Goal: Communication & Community: Participate in discussion

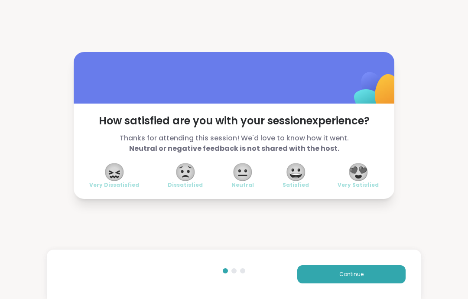
click at [380, 280] on button "Continue" at bounding box center [352, 274] width 108 height 18
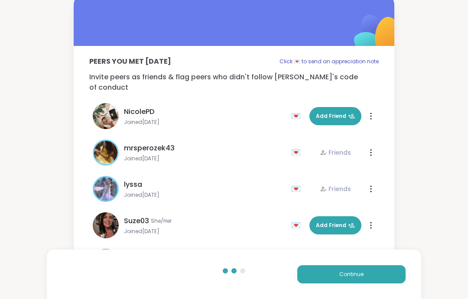
click at [388, 269] on button "Continue" at bounding box center [352, 274] width 108 height 18
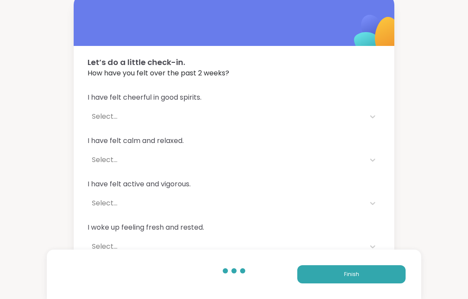
click at [387, 277] on button "Finish" at bounding box center [352, 274] width 108 height 18
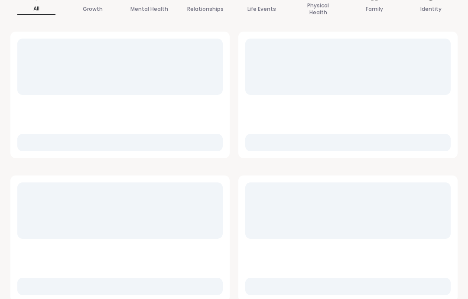
scroll to position [128, 0]
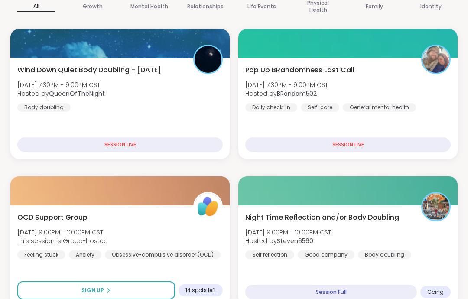
click at [436, 246] on div "Night Time Reflection and/or Body Doubling Wed, Sep 10 | 9:00PM - 10:00PM CST H…" at bounding box center [348, 236] width 206 height 47
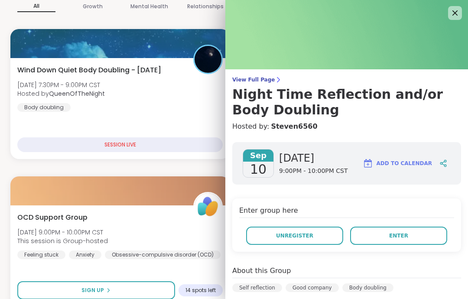
click at [445, 234] on button "Enter" at bounding box center [398, 236] width 97 height 18
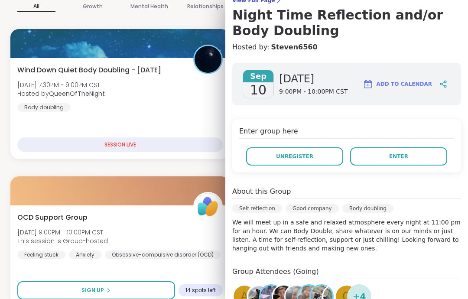
scroll to position [88, 0]
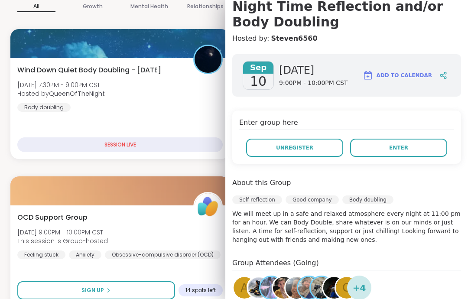
click at [281, 294] on img at bounding box center [284, 288] width 22 height 22
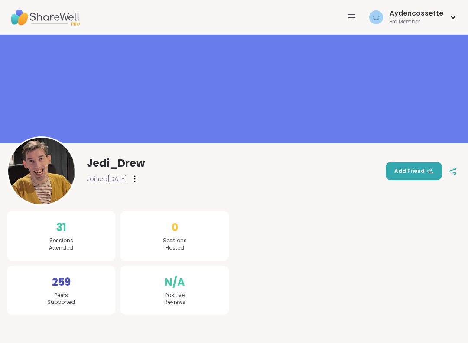
click at [357, 14] on icon at bounding box center [352, 17] width 10 height 10
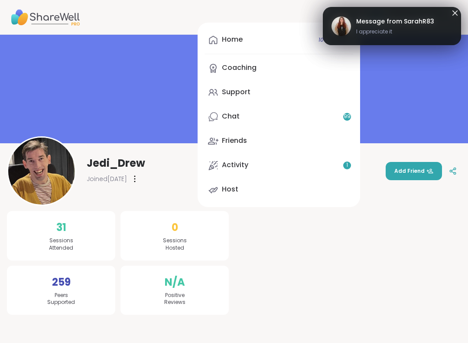
click at [345, 170] on link "Activity 1" at bounding box center [279, 165] width 149 height 21
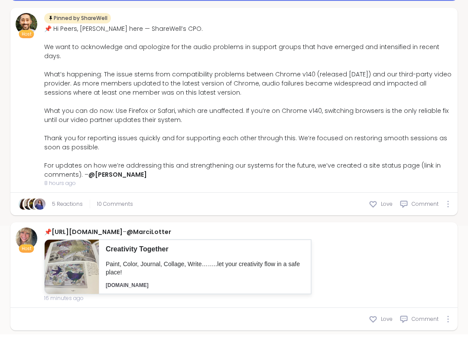
scroll to position [182, 0]
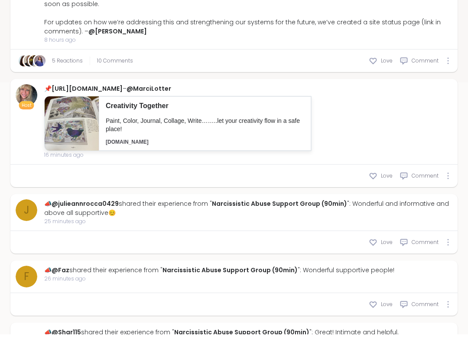
type textarea "*"
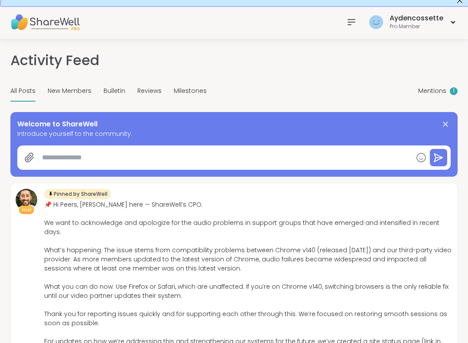
scroll to position [0, 0]
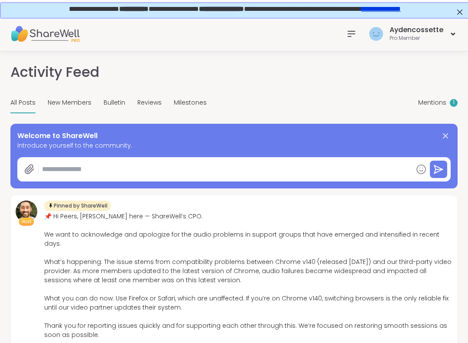
click at [440, 100] on span "Mentions" at bounding box center [432, 102] width 28 height 9
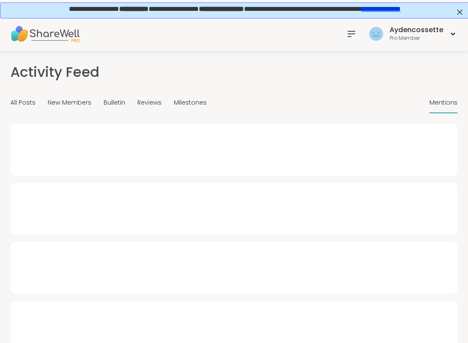
click at [441, 103] on span "Mentions" at bounding box center [444, 102] width 28 height 9
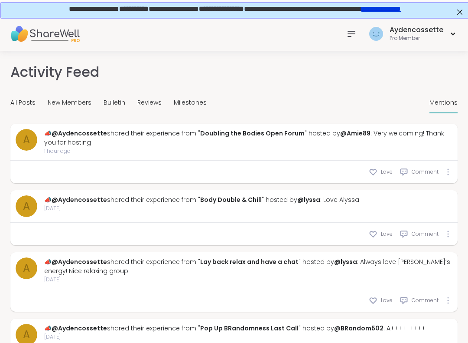
click at [199, 102] on span "Milestones" at bounding box center [190, 102] width 33 height 9
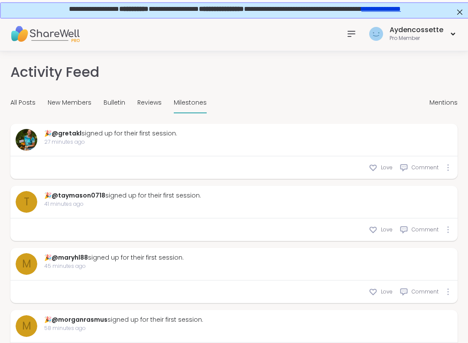
click at [354, 37] on icon at bounding box center [352, 34] width 10 height 10
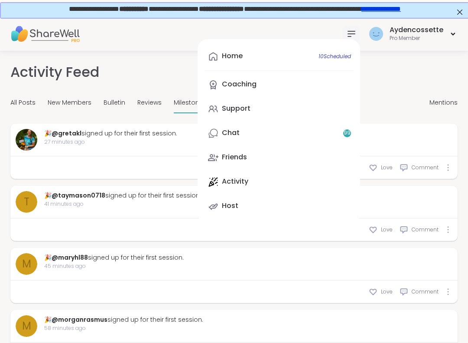
click at [310, 54] on link "Home 10 Scheduled" at bounding box center [279, 56] width 149 height 21
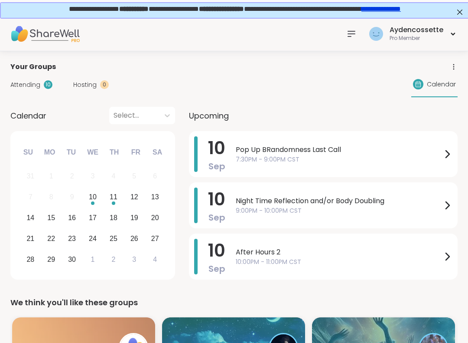
click at [394, 212] on span "9:00PM - 10:00PM CST" at bounding box center [339, 210] width 206 height 9
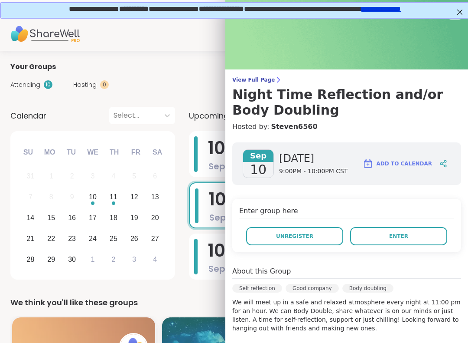
click at [409, 239] on button "Enter" at bounding box center [398, 236] width 97 height 18
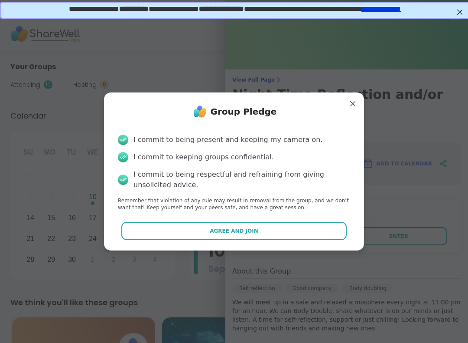
click at [342, 230] on button "Agree and Join" at bounding box center [234, 231] width 226 height 18
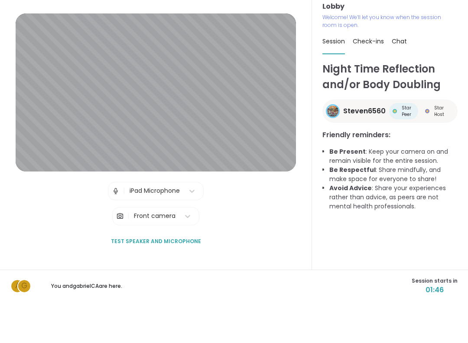
scroll to position [9, 0]
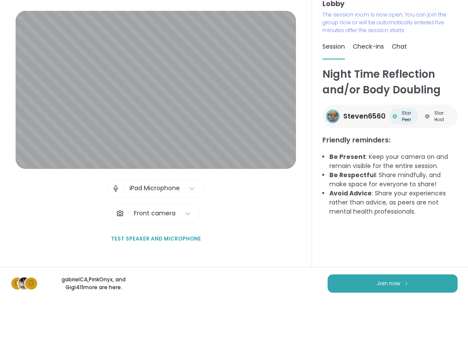
click at [449, 317] on button "Join now" at bounding box center [393, 326] width 130 height 18
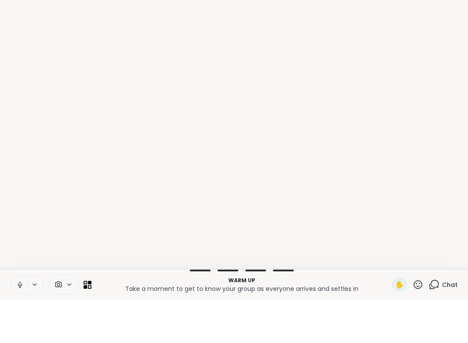
scroll to position [0, 0]
click at [19, 324] on icon at bounding box center [20, 328] width 8 height 8
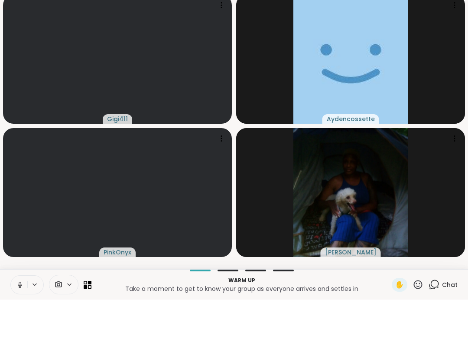
click at [19, 319] on button at bounding box center [19, 328] width 16 height 18
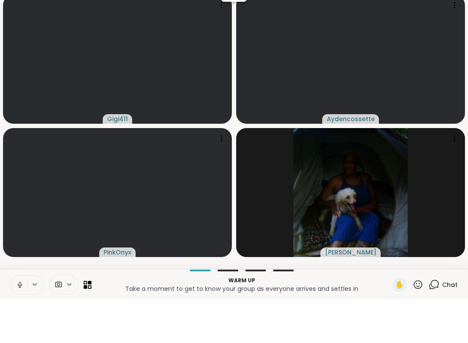
click at [18, 324] on icon at bounding box center [20, 328] width 8 height 8
click at [18, 319] on button at bounding box center [19, 328] width 16 height 18
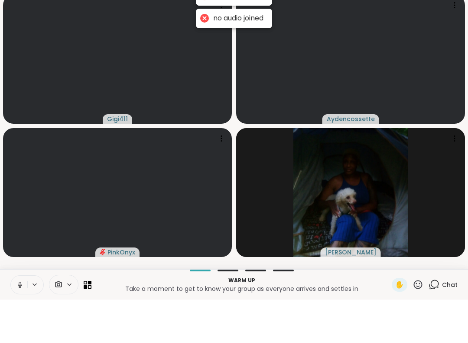
click at [20, 325] on icon at bounding box center [20, 327] width 2 height 4
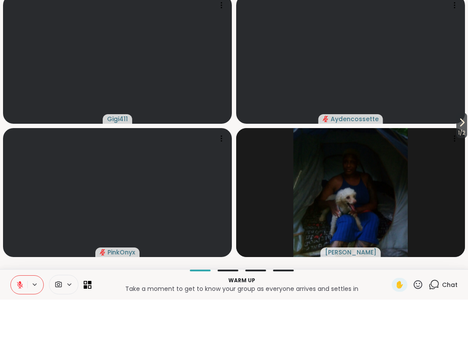
click at [21, 319] on button at bounding box center [19, 328] width 16 height 18
click at [18, 325] on icon at bounding box center [20, 328] width 6 height 6
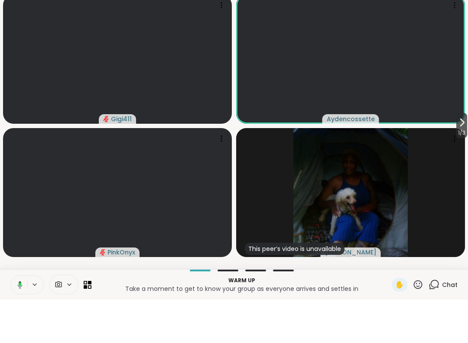
click at [17, 324] on icon at bounding box center [19, 328] width 8 height 8
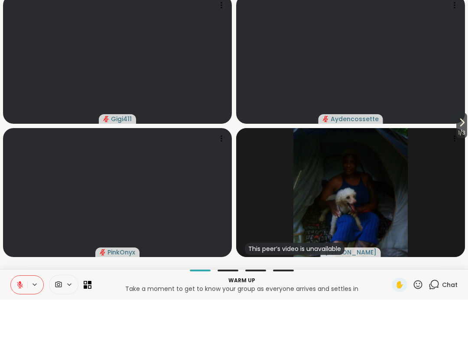
click at [15, 319] on button at bounding box center [19, 328] width 16 height 18
click at [17, 324] on icon at bounding box center [20, 328] width 8 height 8
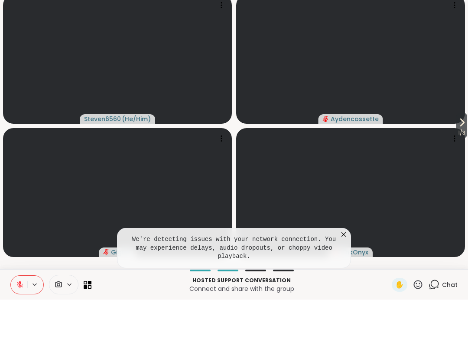
click at [345, 273] on icon at bounding box center [344, 277] width 9 height 9
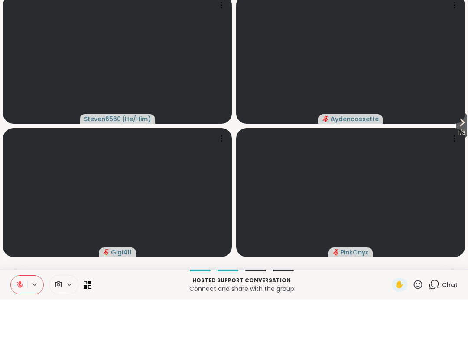
click at [415, 322] on icon at bounding box center [418, 327] width 11 height 11
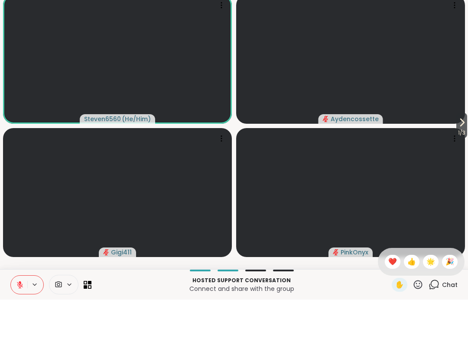
click at [393, 300] on span "❤️" at bounding box center [393, 305] width 9 height 10
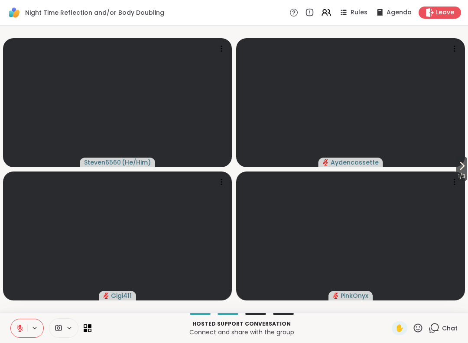
click at [441, 17] on span "Leave" at bounding box center [445, 12] width 18 height 9
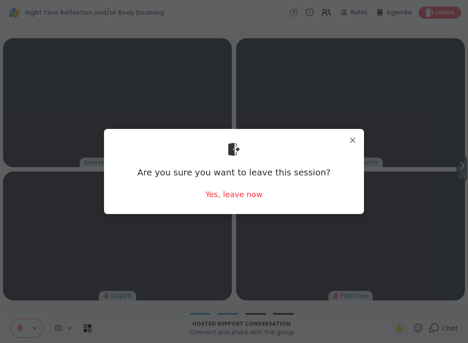
click at [253, 206] on div "Are you sure you want to leave this session? Yes, leave now" at bounding box center [234, 171] width 246 height 71
click at [250, 193] on div "Yes, leave now" at bounding box center [234, 194] width 57 height 11
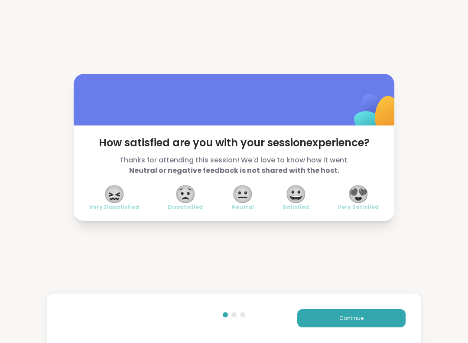
click at [404, 275] on div "How satisfied are you with your session experience? Thanks for attending this s…" at bounding box center [234, 147] width 468 height 294
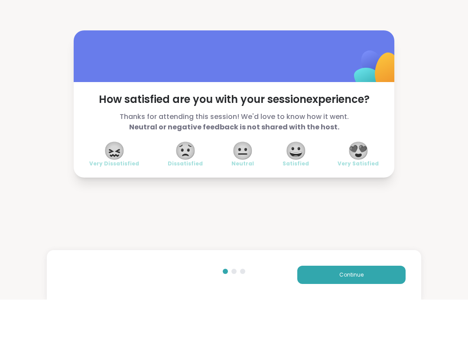
click at [385, 309] on button "Continue" at bounding box center [352, 318] width 108 height 18
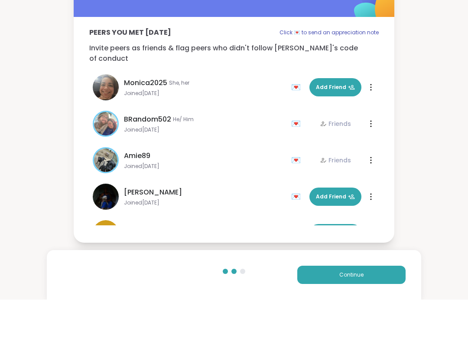
click at [385, 309] on button "Continue" at bounding box center [352, 318] width 108 height 18
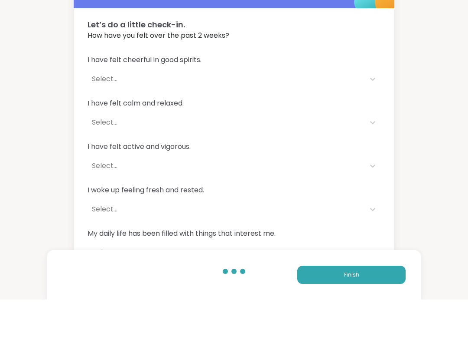
click at [386, 309] on button "Finish" at bounding box center [352, 318] width 108 height 18
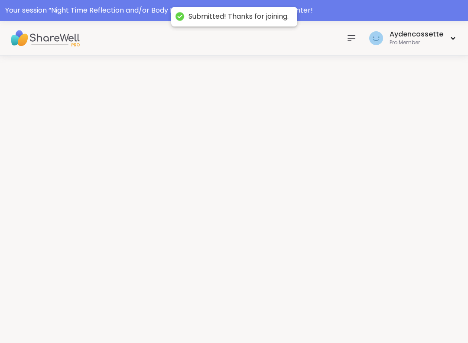
click at [387, 321] on html "Submitted! Thanks for joining. Your session “ Night Time Reflection and/or Body…" at bounding box center [234, 186] width 468 height 372
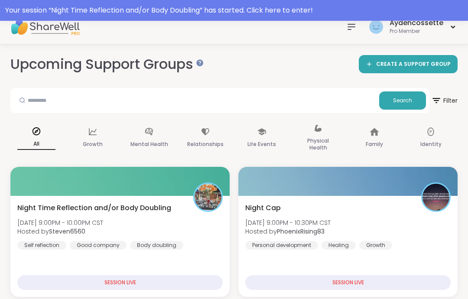
scroll to position [29, 0]
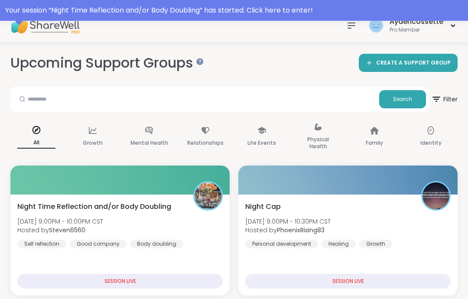
click at [192, 214] on div "Night Time Reflection and/or Body Doubling Wed, Sep 10 | 9:00PM - 10:00PM CST H…" at bounding box center [120, 225] width 206 height 47
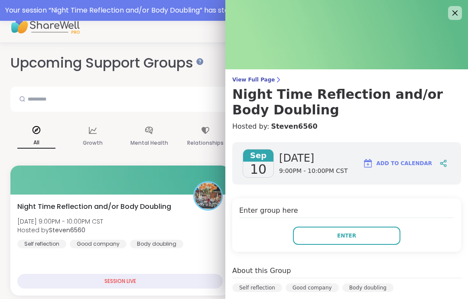
click at [377, 232] on button "Enter" at bounding box center [347, 236] width 108 height 18
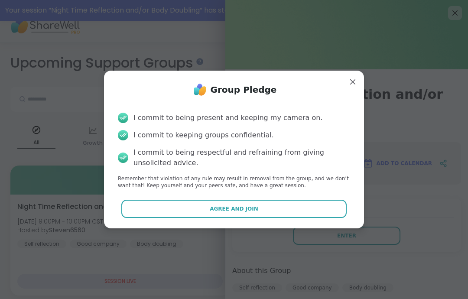
click at [340, 213] on button "Agree and Join" at bounding box center [234, 209] width 226 height 18
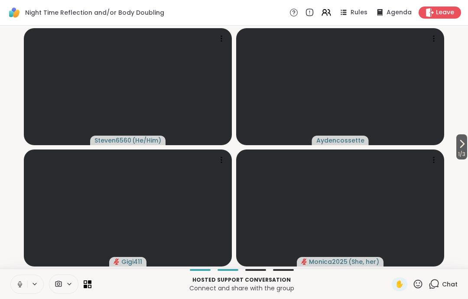
click at [14, 286] on button at bounding box center [19, 284] width 16 height 18
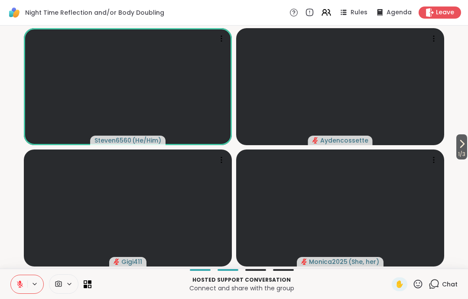
click at [20, 285] on icon at bounding box center [20, 285] width 8 height 8
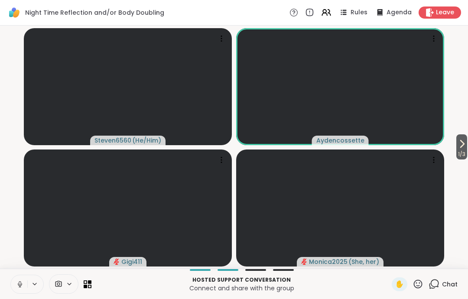
click at [15, 283] on button at bounding box center [19, 284] width 16 height 18
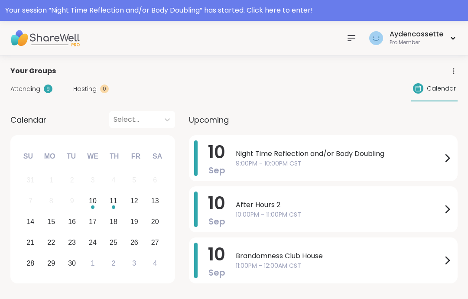
click at [334, 168] on span "9:00PM - 10:00PM CST" at bounding box center [339, 163] width 206 height 9
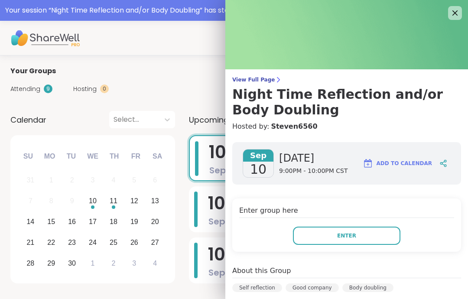
click at [322, 234] on button "Enter" at bounding box center [347, 236] width 108 height 18
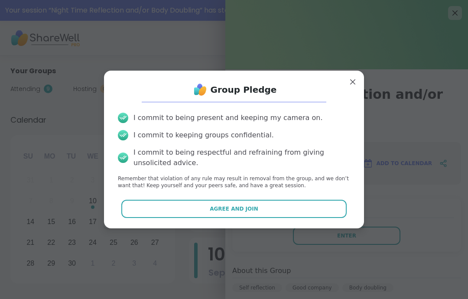
click at [317, 210] on button "Agree and Join" at bounding box center [234, 209] width 226 height 18
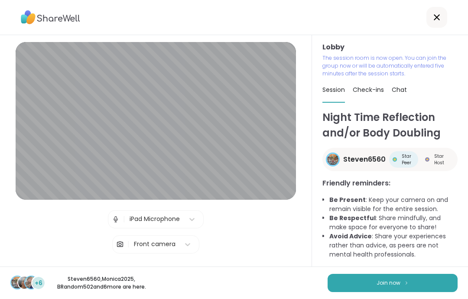
click at [424, 282] on button "Join now" at bounding box center [393, 283] width 130 height 18
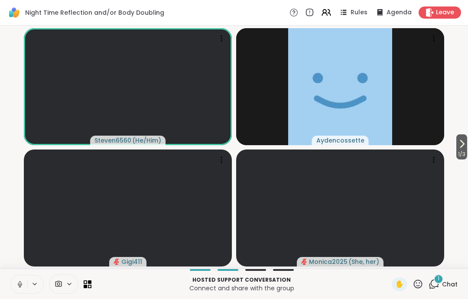
click at [23, 284] on icon at bounding box center [20, 285] width 8 height 8
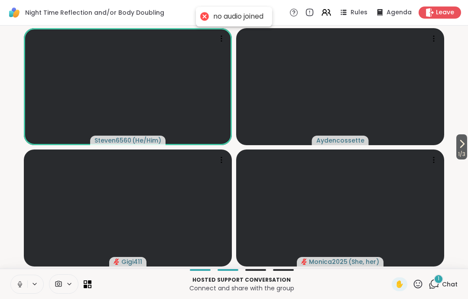
click at [21, 287] on icon at bounding box center [20, 285] width 8 height 8
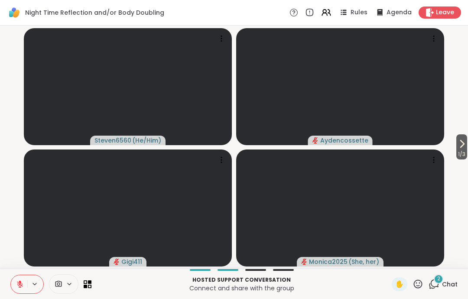
click at [463, 150] on span "1 / 3" at bounding box center [462, 154] width 11 height 10
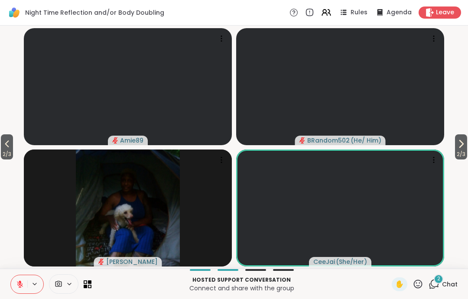
click at [467, 146] on button "2 / 3" at bounding box center [461, 146] width 12 height 25
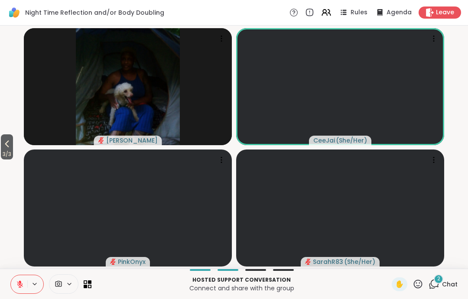
click at [7, 145] on icon at bounding box center [7, 144] width 4 height 7
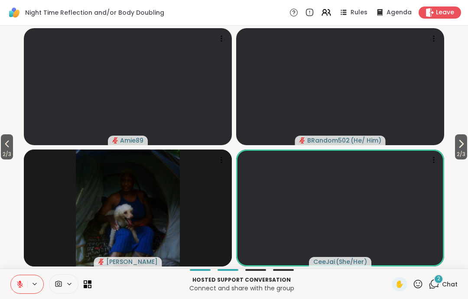
click at [12, 147] on icon at bounding box center [7, 144] width 10 height 10
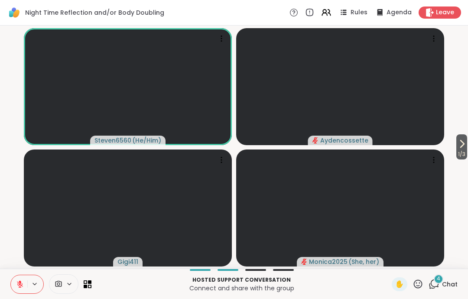
click at [441, 290] on div "4 Chat" at bounding box center [443, 285] width 29 height 14
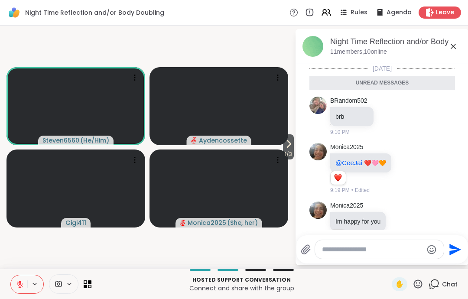
click at [453, 46] on icon at bounding box center [453, 46] width 5 height 5
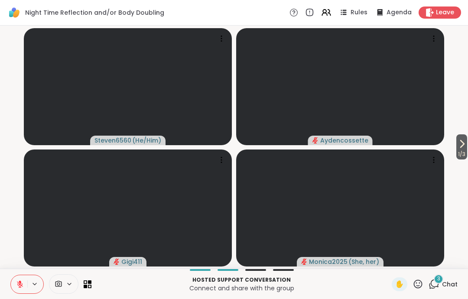
click at [445, 7] on div "Leave" at bounding box center [440, 13] width 43 height 12
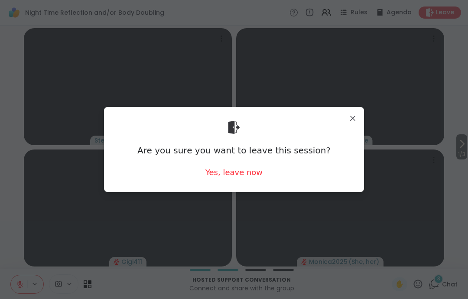
click at [232, 178] on div "Yes, leave now" at bounding box center [234, 172] width 57 height 11
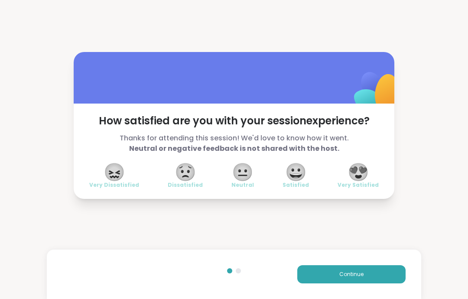
click at [307, 292] on div "Continue" at bounding box center [234, 274] width 375 height 49
click at [344, 265] on button "Continue" at bounding box center [352, 274] width 108 height 18
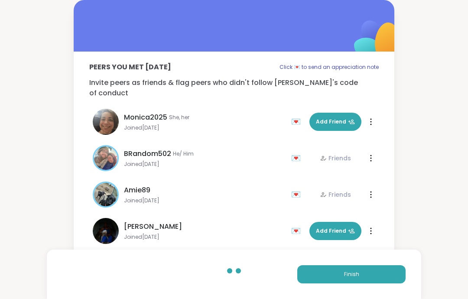
click at [335, 276] on button "Finish" at bounding box center [352, 274] width 108 height 18
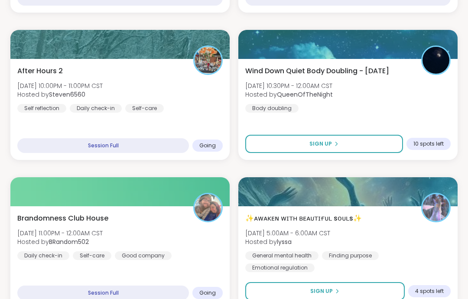
scroll to position [273, 0]
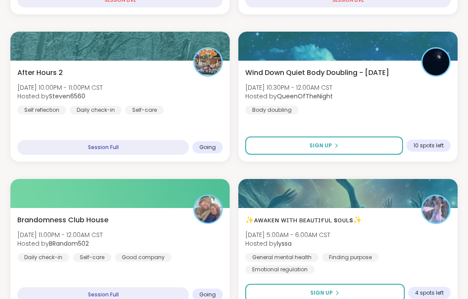
click at [184, 117] on div "After Hours 2 Wed, Sep 10 | 10:00PM - 11:00PM CST Hosted by Steven6560 Self ref…" at bounding box center [119, 111] width 219 height 101
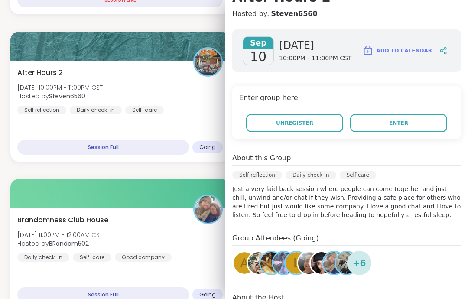
scroll to position [98, 0]
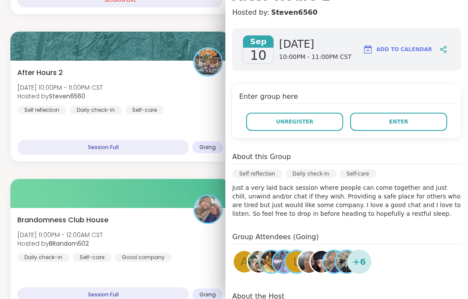
click at [174, 215] on div "Brandomness Club House Wed, Sep 10 | 11:00PM - 12:00AM CST Hosted by BRandom502…" at bounding box center [120, 238] width 206 height 47
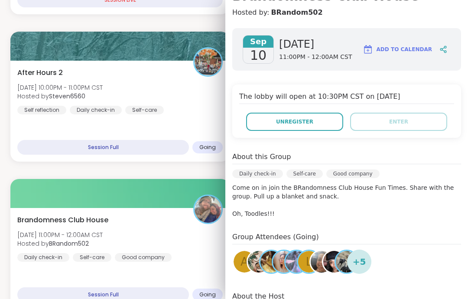
click at [185, 122] on div "After Hours 2 Wed, Sep 10 | 10:00PM - 11:00PM CST Hosted by Steven6560 Self ref…" at bounding box center [119, 111] width 219 height 101
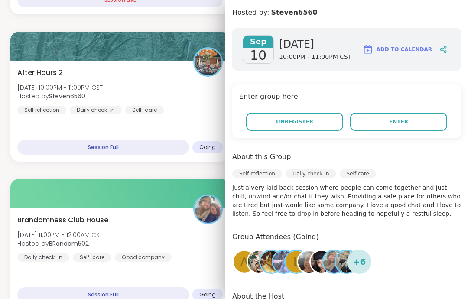
click at [418, 124] on button "Enter" at bounding box center [398, 122] width 97 height 18
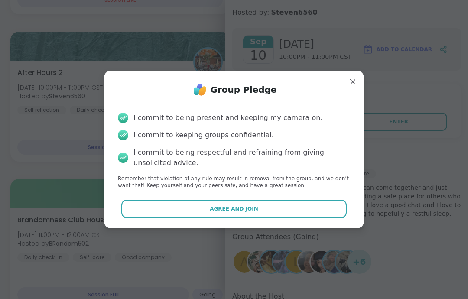
click at [326, 218] on button "Agree and Join" at bounding box center [234, 209] width 226 height 18
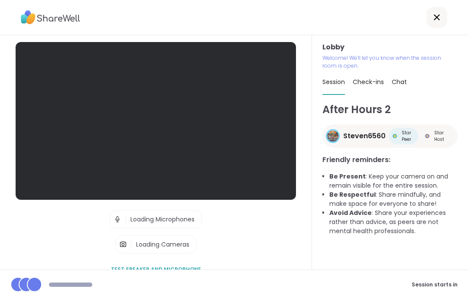
scroll to position [35, 0]
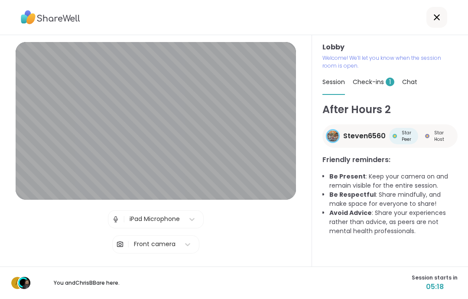
click at [381, 70] on div "Check-ins 1" at bounding box center [374, 82] width 42 height 24
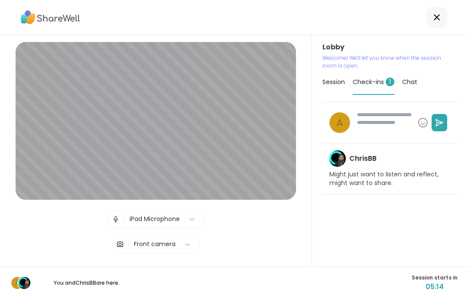
click at [371, 154] on h4 "ChrisBB" at bounding box center [363, 159] width 27 height 10
type textarea "*"
click at [362, 154] on h4 "ChrisBB" at bounding box center [363, 159] width 27 height 10
click at [336, 70] on div "Session" at bounding box center [334, 82] width 23 height 24
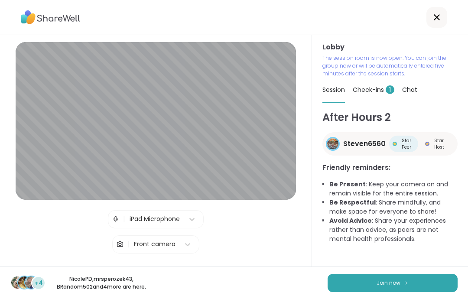
click at [428, 275] on button "Join now" at bounding box center [393, 283] width 130 height 18
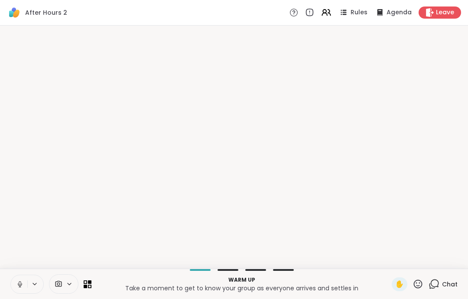
scroll to position [0, 0]
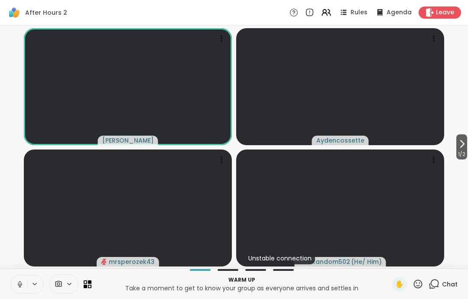
click at [15, 277] on button at bounding box center [19, 284] width 16 height 18
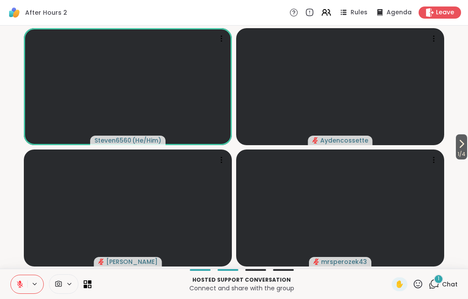
click at [19, 284] on icon at bounding box center [20, 285] width 8 height 8
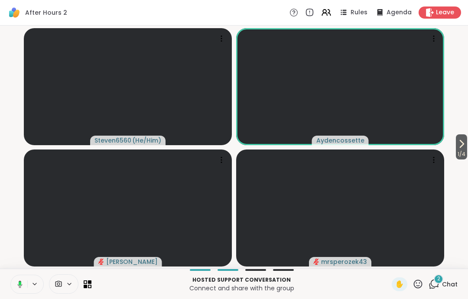
click at [20, 291] on button at bounding box center [19, 284] width 18 height 18
